Goal: Information Seeking & Learning: Learn about a topic

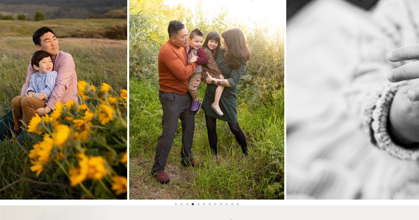
scroll to position [597, 0]
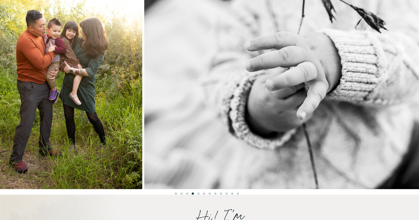
click at [44, 86] on img at bounding box center [64, 73] width 155 height 232
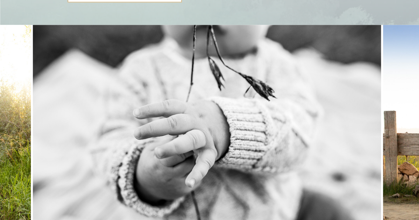
scroll to position [497, 0]
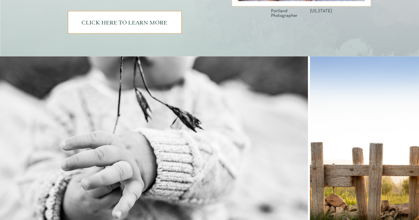
click at [95, 101] on img at bounding box center [134, 172] width 349 height 232
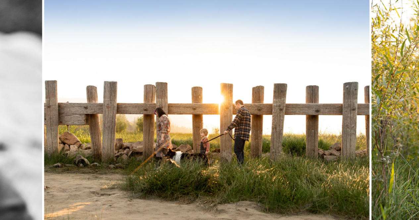
scroll to position [563, 0]
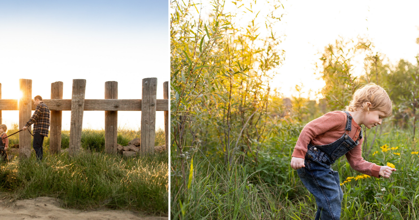
click at [152, 106] on img at bounding box center [5, 106] width 325 height 232
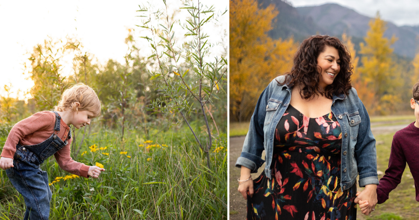
click at [141, 117] on img at bounding box center [53, 106] width 349 height 232
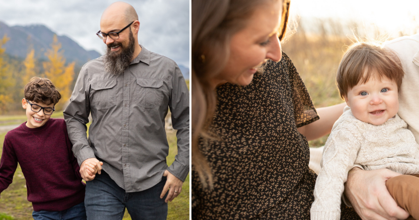
click at [185, 122] on img at bounding box center [15, 106] width 349 height 232
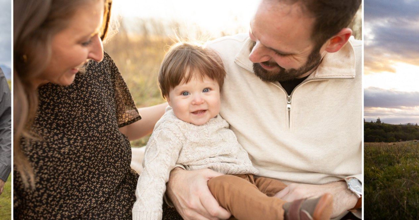
click at [186, 141] on img at bounding box center [187, 106] width 349 height 232
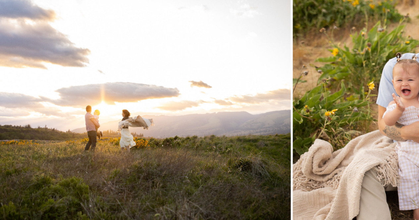
click at [177, 140] on img at bounding box center [116, 106] width 349 height 232
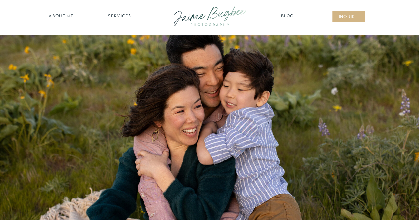
scroll to position [0, 0]
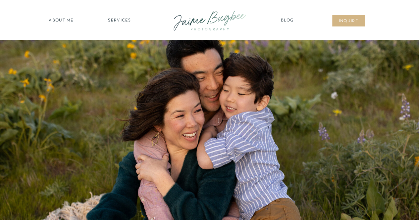
click at [117, 23] on nav "SERVICES" at bounding box center [119, 21] width 37 height 7
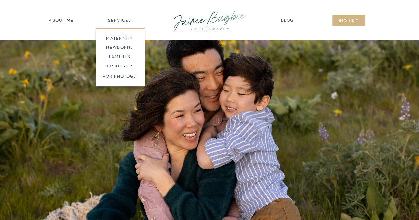
click at [122, 56] on nav "families" at bounding box center [119, 57] width 51 height 6
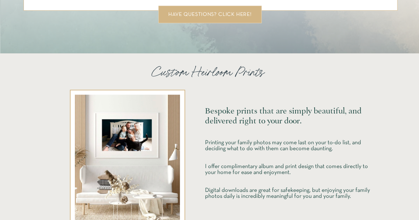
scroll to position [1491, 0]
